Goal: Find specific page/section: Find specific page/section

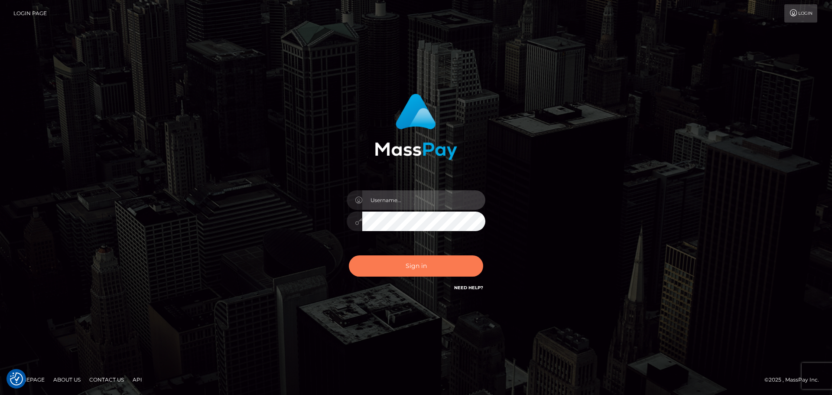
type input "Bedis"
click at [419, 271] on button "Sign in" at bounding box center [416, 265] width 134 height 21
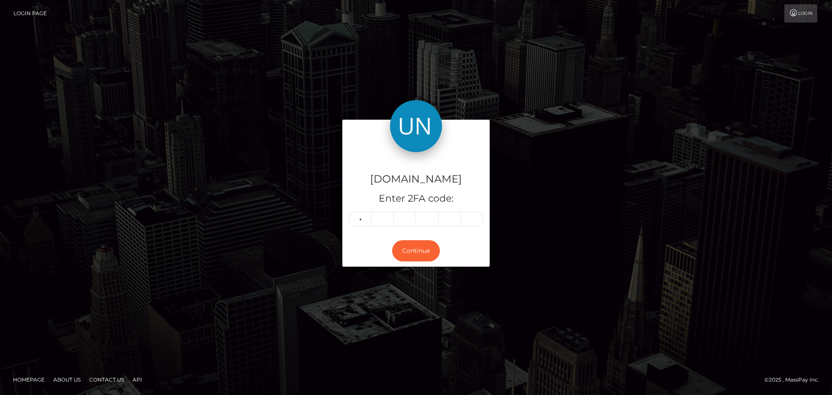
type input "0"
type input "8"
type input "1"
type input "5"
type input "9"
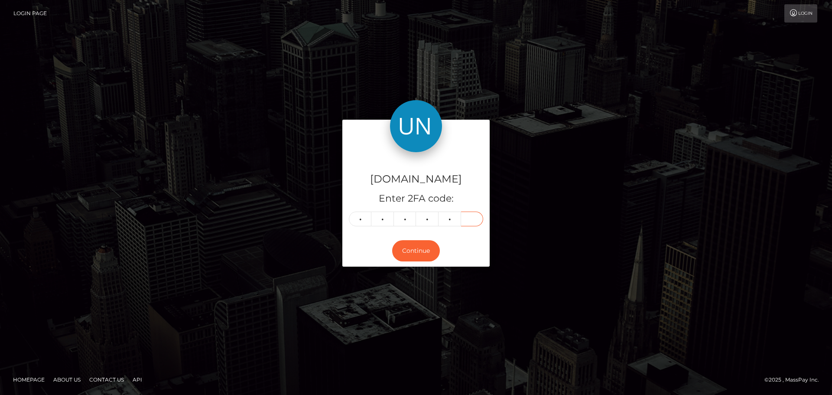
type input "1"
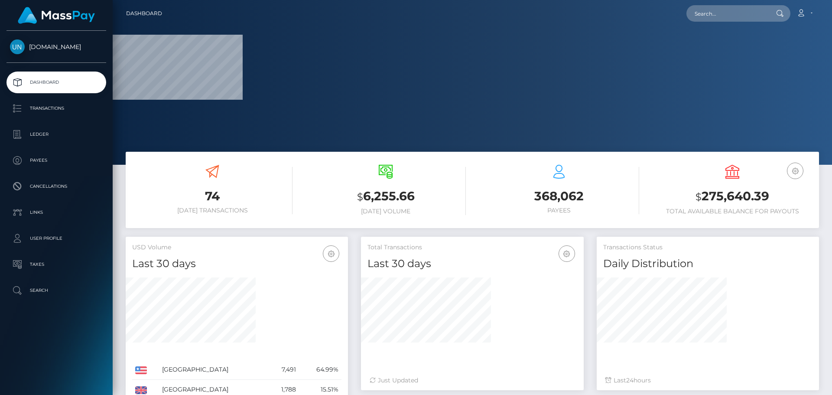
scroll to position [154, 223]
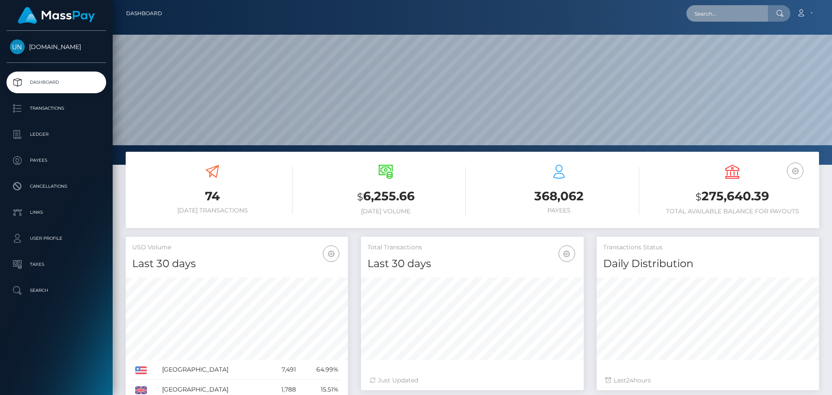
click at [713, 13] on input "text" at bounding box center [726, 13] width 81 height 16
paste input "[EMAIL_ADDRESS][DOMAIN_NAME]"
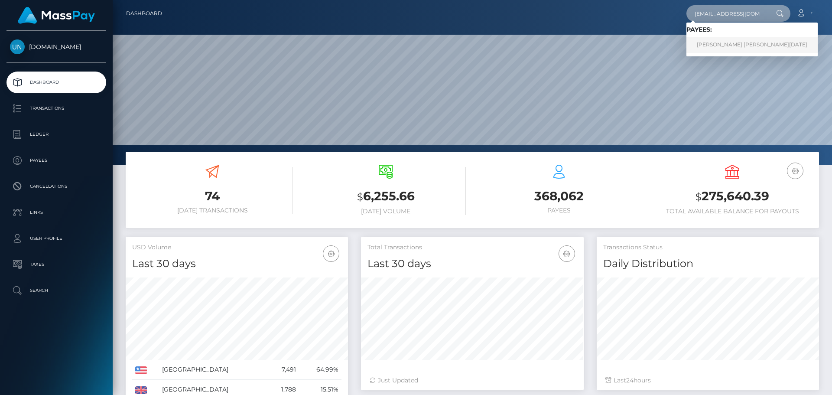
type input "[EMAIL_ADDRESS][DOMAIN_NAME]"
click at [732, 46] on link "LAUREN LOUISE NOEL" at bounding box center [751, 45] width 131 height 16
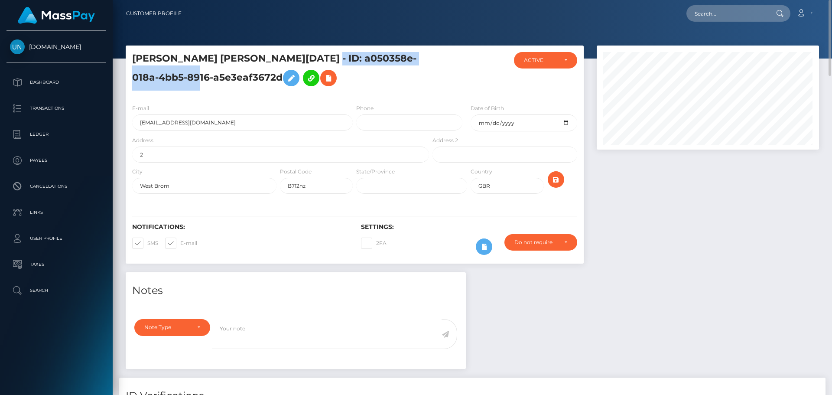
drag, startPoint x: 269, startPoint y: 58, endPoint x: 197, endPoint y: 79, distance: 74.5
click at [197, 79] on h5 "[PERSON_NAME] [PERSON_NAME][DATE] - ID: a050358e-018a-4bb5-8916-a5e3eaf3672d" at bounding box center [278, 71] width 292 height 39
copy h5 "a050358e-018a-4bb5-8916-a5e3eaf3672d"
click at [180, 155] on input "2" at bounding box center [280, 154] width 297 height 16
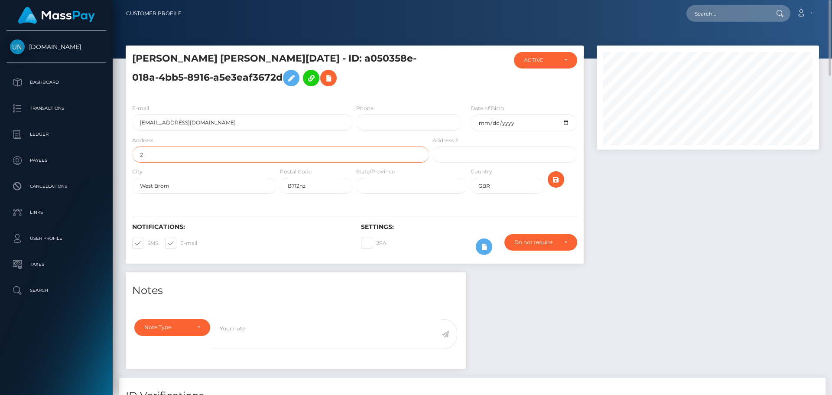
click at [180, 155] on input "2" at bounding box center [280, 154] width 297 height 16
paste input "Winchester Road West Bromwich B71 2NZ"
drag, startPoint x: 262, startPoint y: 154, endPoint x: 205, endPoint y: 155, distance: 56.3
click at [205, 155] on input "2 Winchester Road West Bromwich B71 2NZ" at bounding box center [280, 154] width 297 height 16
type input "2 Winchester Road West"
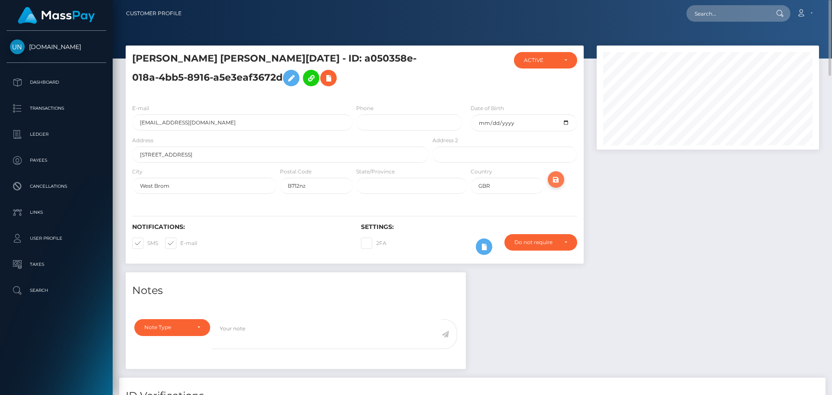
click at [556, 178] on icon "submit" at bounding box center [555, 179] width 10 height 11
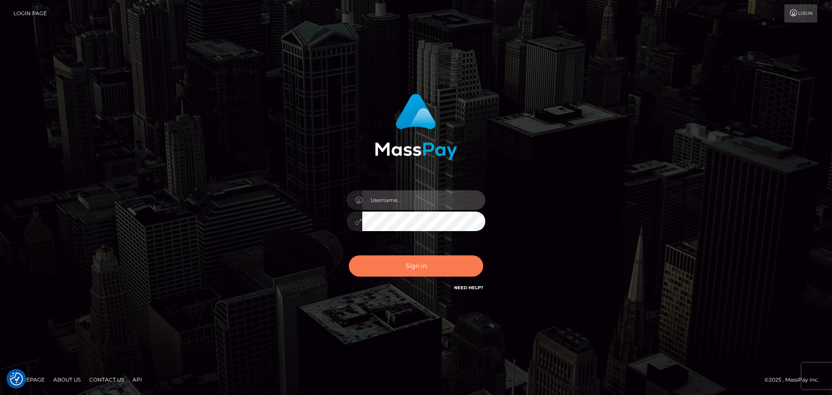
type input "Bedis"
click at [462, 270] on button "Sign in" at bounding box center [416, 265] width 134 height 21
type input "Bedis"
click at [438, 272] on button "Sign in" at bounding box center [416, 265] width 134 height 21
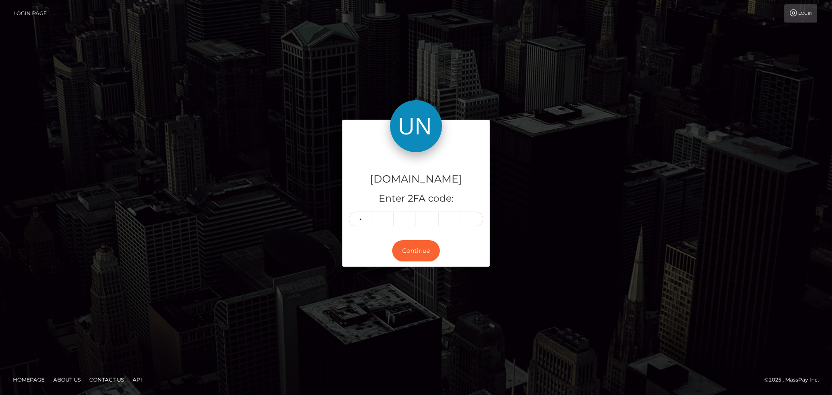
type input "2"
type input "0"
type input "7"
type input "8"
type input "6"
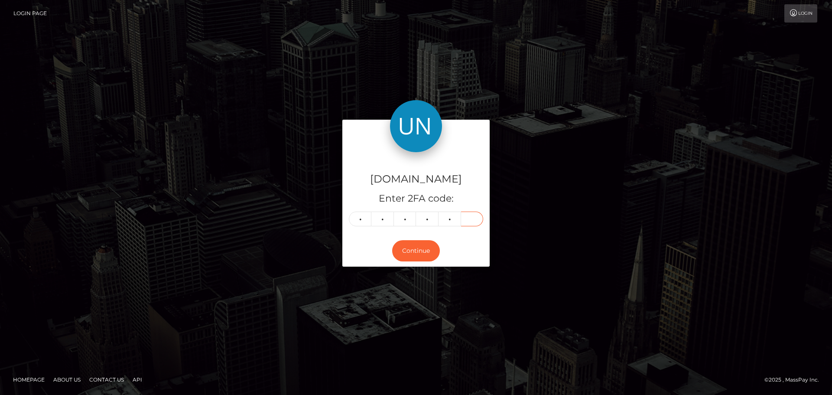
type input "4"
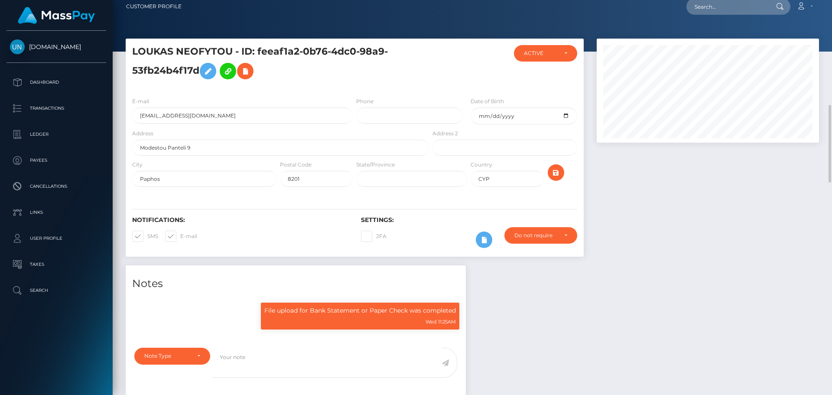
scroll to position [104, 223]
click at [238, 116] on input "loukas.neofytou@hotmail.com" at bounding box center [242, 115] width 220 height 16
click at [264, 148] on input "Modestou Panteli 9" at bounding box center [280, 147] width 297 height 16
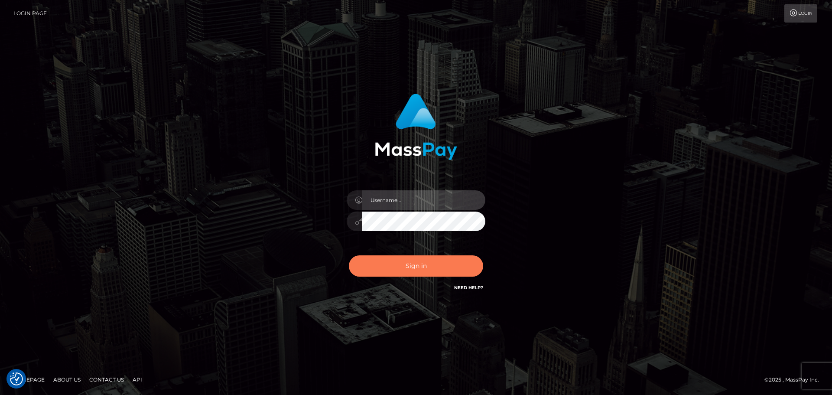
type input "Bedis"
click at [440, 259] on button "Sign in" at bounding box center [416, 265] width 134 height 21
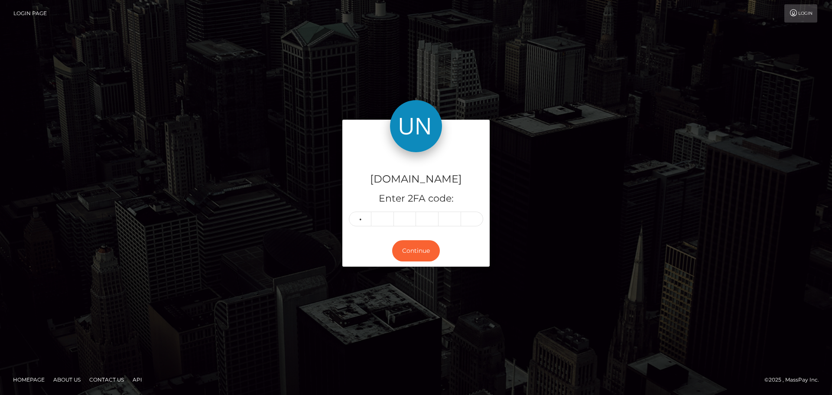
type input "1"
type input "5"
type input "4"
type input "0"
type input "1"
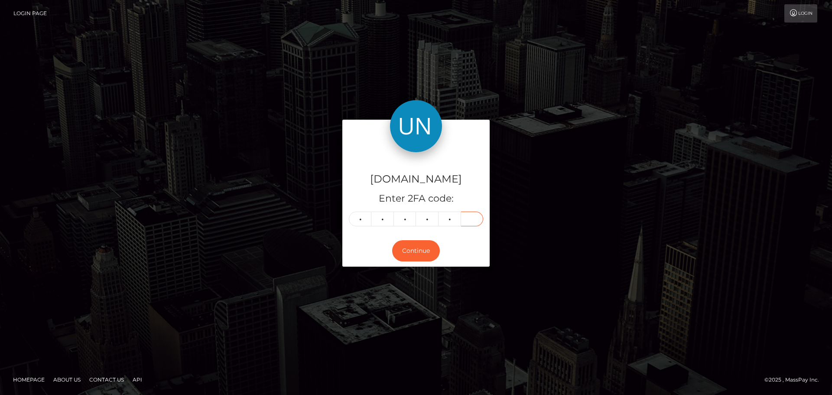
type input "4"
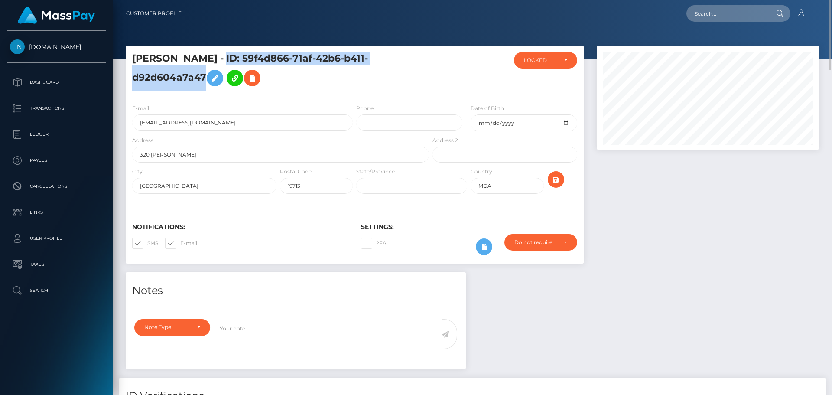
drag, startPoint x: 218, startPoint y: 55, endPoint x: 203, endPoint y: 84, distance: 32.7
click at [203, 84] on h5 "[PERSON_NAME] - ID: 59f4d866-71af-42b6-b411-d92d604a7a47" at bounding box center [278, 71] width 292 height 39
copy h5 "ID: 59f4d866-71af-42b6-b411-d92d604a7a47"
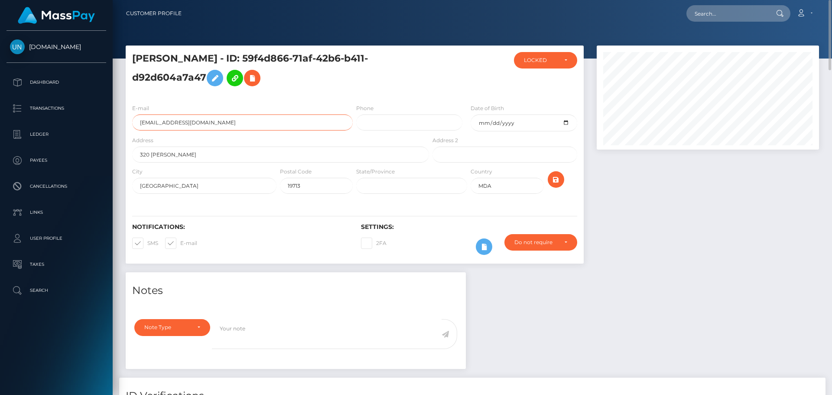
click at [223, 122] on input "barberedasshair@gmail.com" at bounding box center [242, 122] width 220 height 16
